Goal: Task Accomplishment & Management: Manage account settings

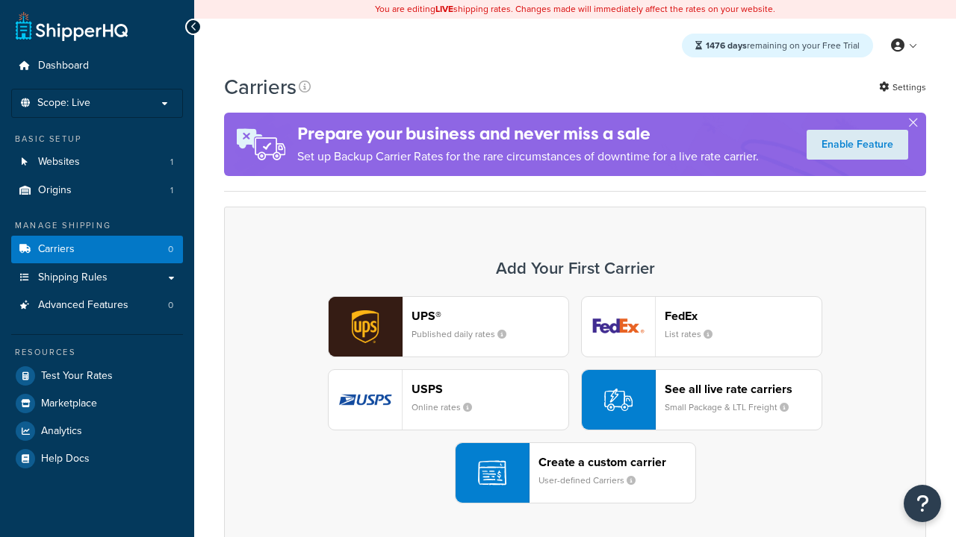
click at [575, 400] on div "UPS® Published daily rates FedEx List rates USPS Online rates See all live rate…" at bounding box center [575, 400] width 670 height 208
click at [743, 316] on header "FedEx" at bounding box center [742, 316] width 157 height 14
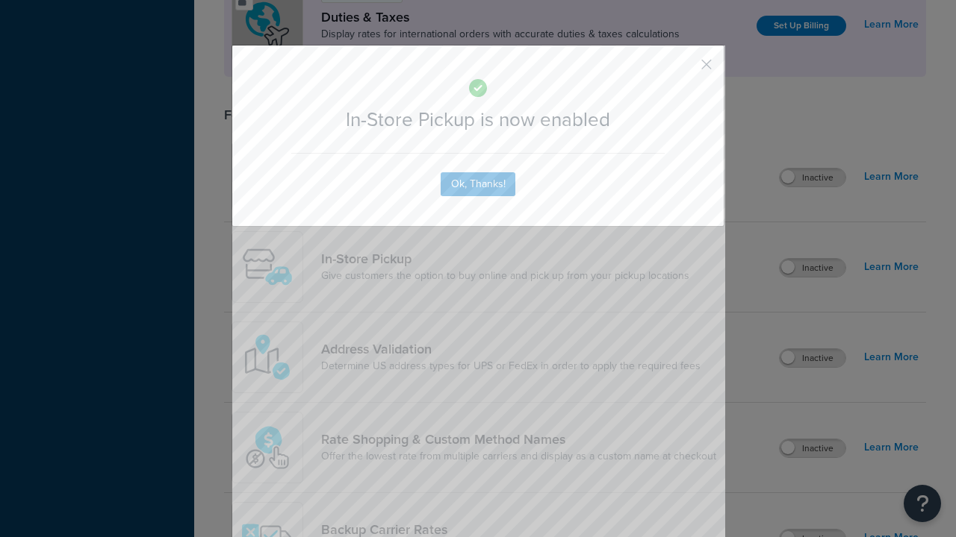
click at [684, 69] on button "button" at bounding box center [684, 70] width 4 height 4
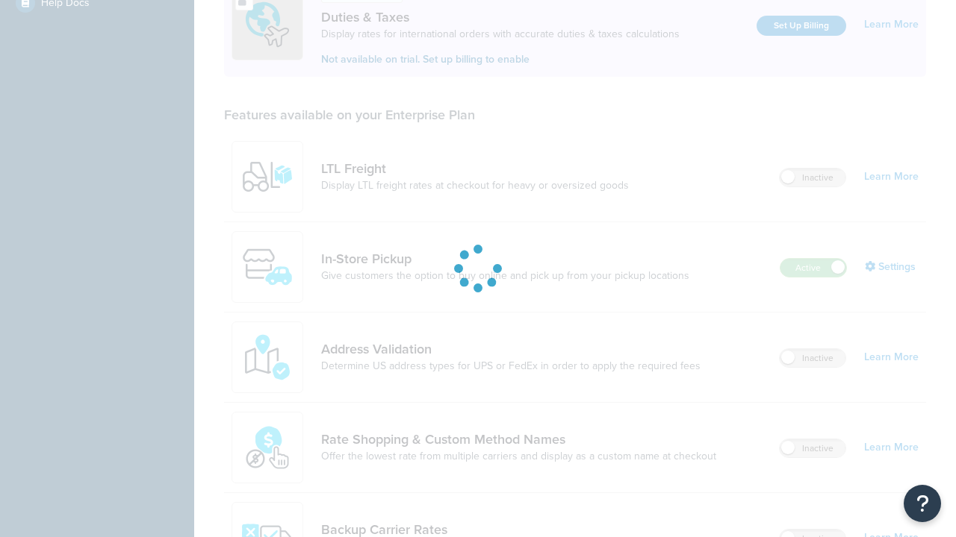
scroll to position [456, 0]
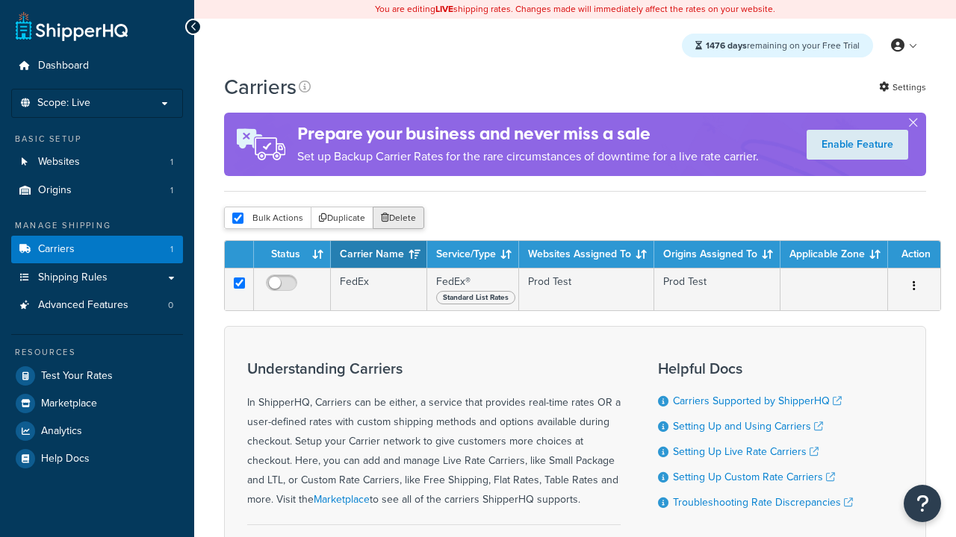
click at [397, 219] on button "Delete" at bounding box center [399, 218] width 52 height 22
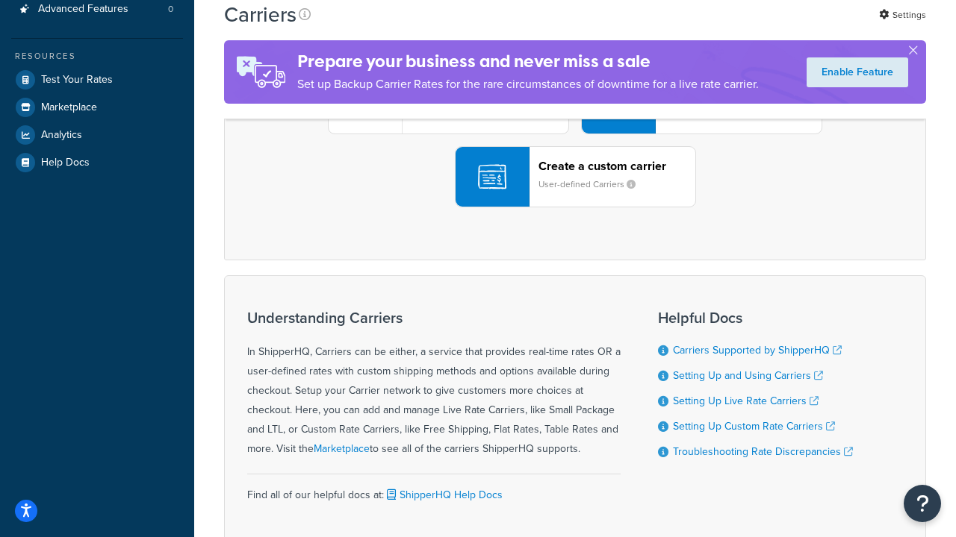
click at [575, 208] on div "UPS® Published daily rates FedEx List rates USPS Online rates See all live rate…" at bounding box center [575, 104] width 670 height 208
click at [743, 27] on header "FedEx" at bounding box center [742, 20] width 157 height 14
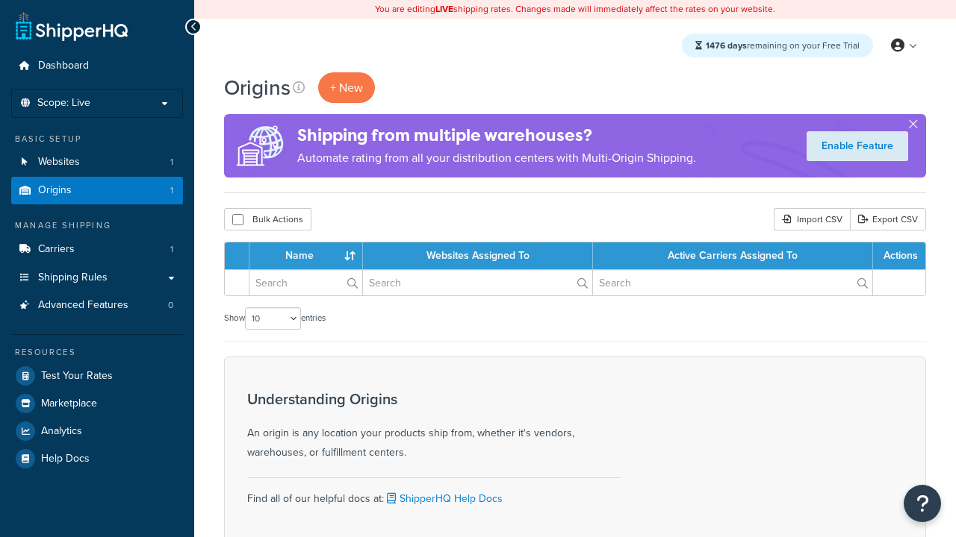
click at [306, 256] on th "Name" at bounding box center [305, 256] width 113 height 27
click at [478, 256] on th "Websites Assigned To" at bounding box center [478, 256] width 230 height 27
click at [732, 256] on th "Active Carriers Assigned To" at bounding box center [733, 256] width 280 height 27
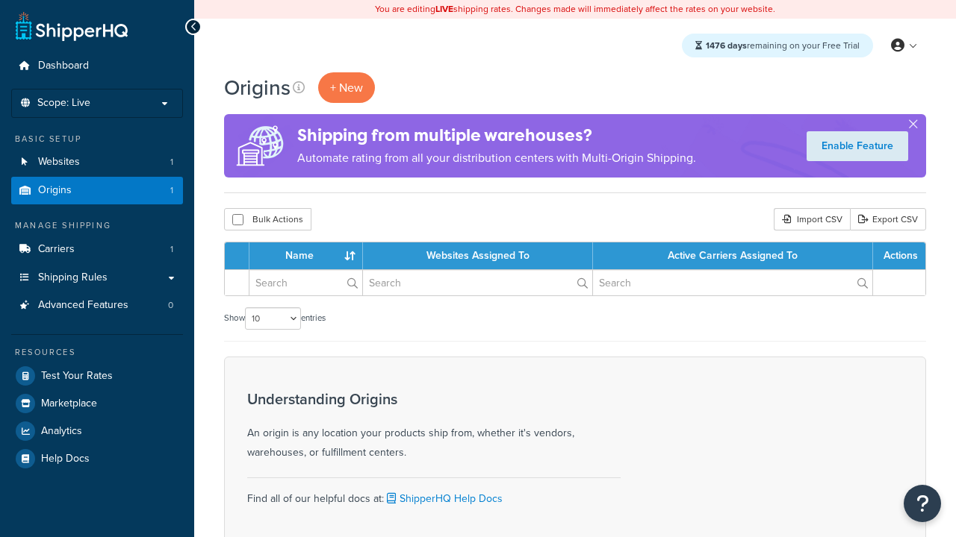
click at [732, 256] on th "Active Carriers Assigned To" at bounding box center [733, 256] width 280 height 27
click at [899, 256] on th "Actions" at bounding box center [899, 256] width 52 height 27
click at [898, 256] on th "Actions" at bounding box center [899, 256] width 52 height 27
click at [298, 87] on icon at bounding box center [299, 87] width 12 height 12
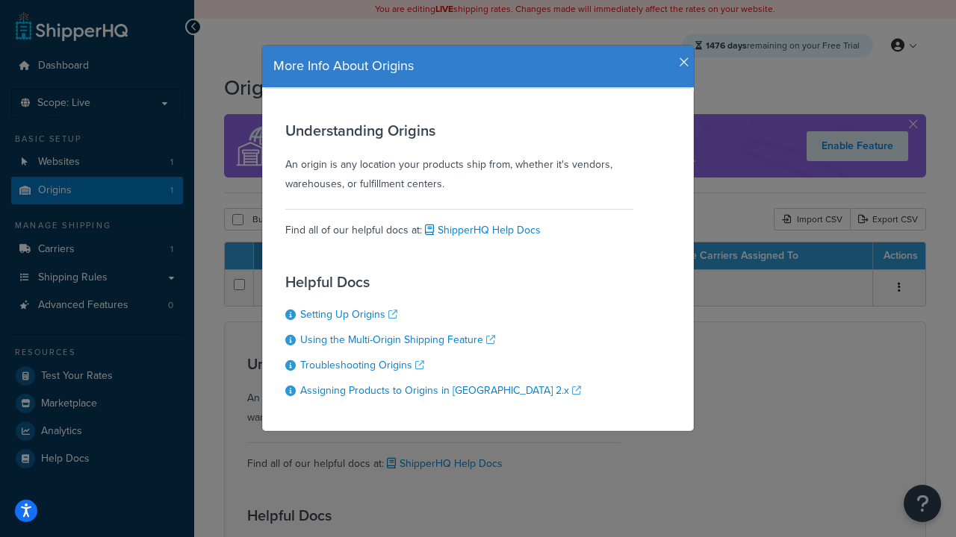
click at [680, 57] on icon "button" at bounding box center [684, 62] width 10 height 13
